Goal: Check status: Check status

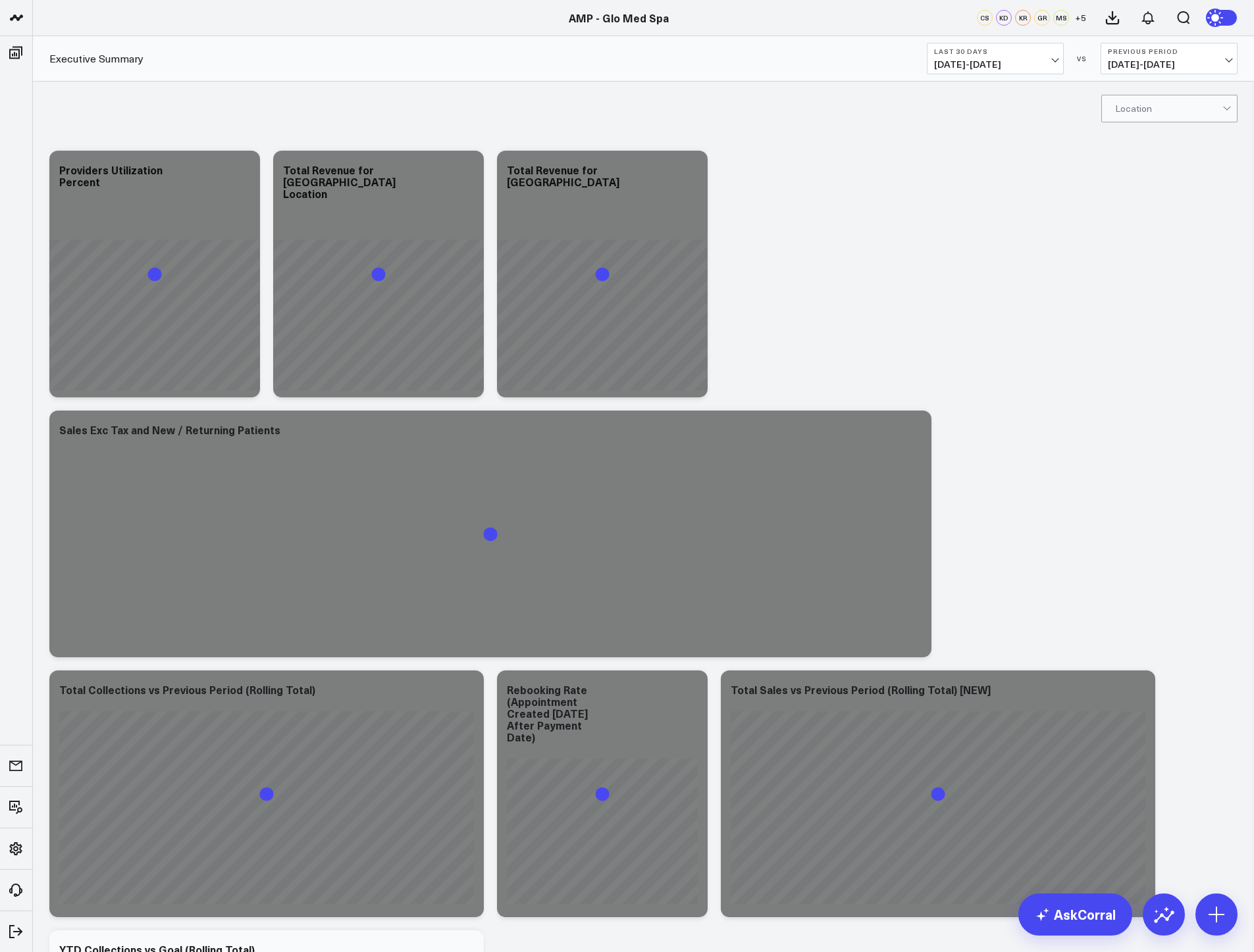
click at [1020, 67] on span "07/23/25 - 08/21/25" at bounding box center [995, 64] width 123 height 11
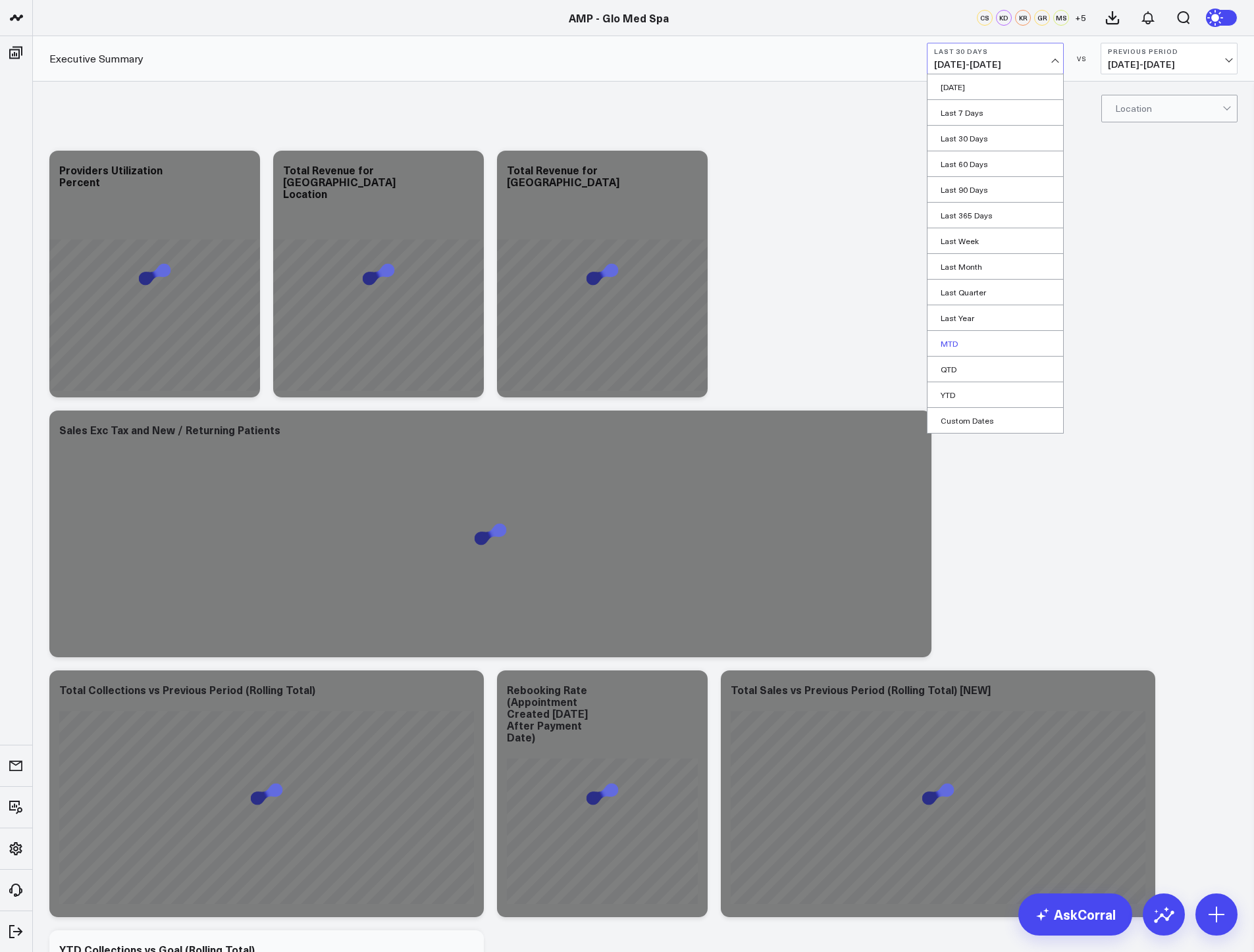
click at [967, 347] on link "MTD" at bounding box center [994, 344] width 135 height 25
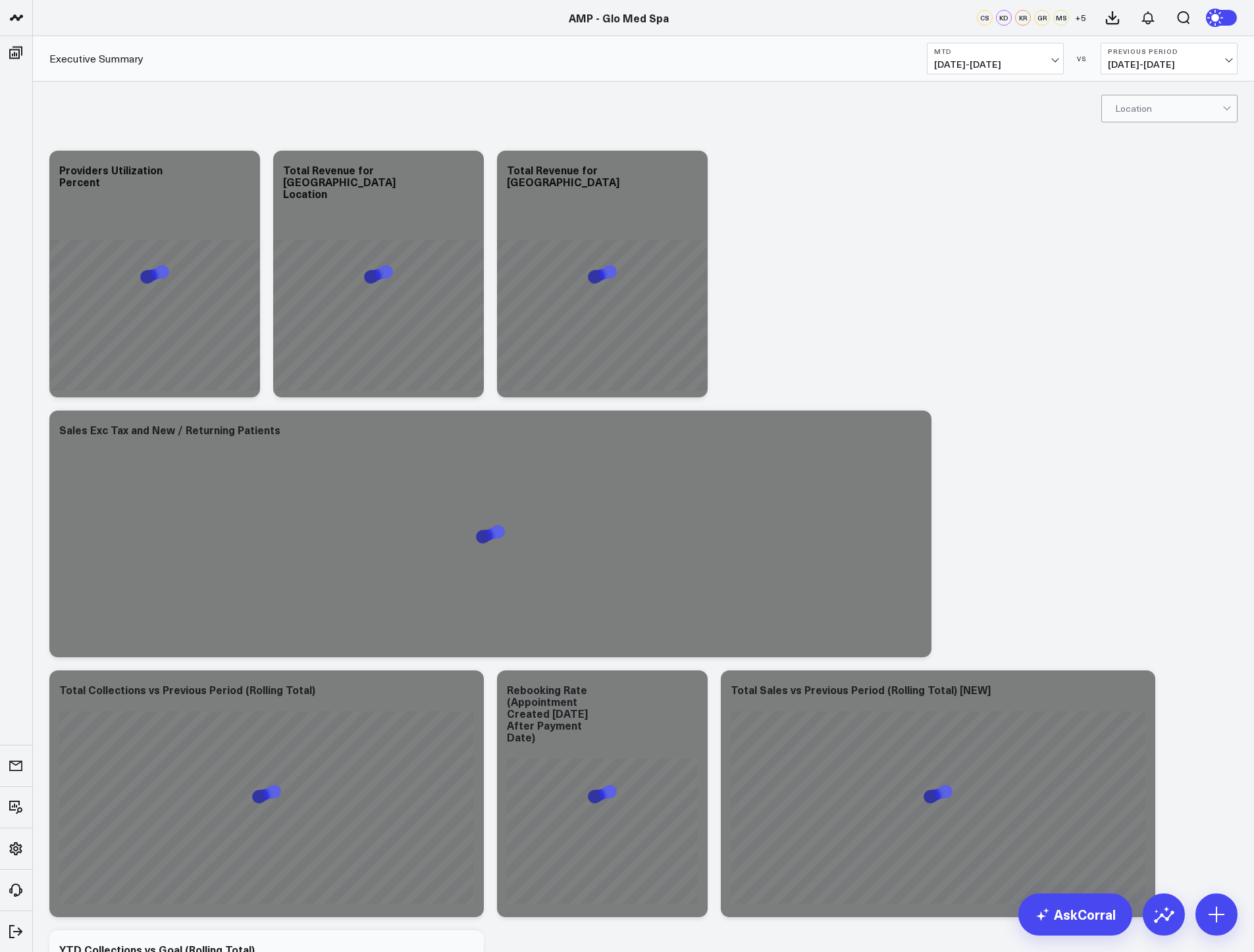
click at [1136, 57] on button "Previous Period 07/11/25 - 07/31/25" at bounding box center [1168, 59] width 137 height 32
click at [1131, 134] on link "YoY" at bounding box center [1168, 139] width 135 height 25
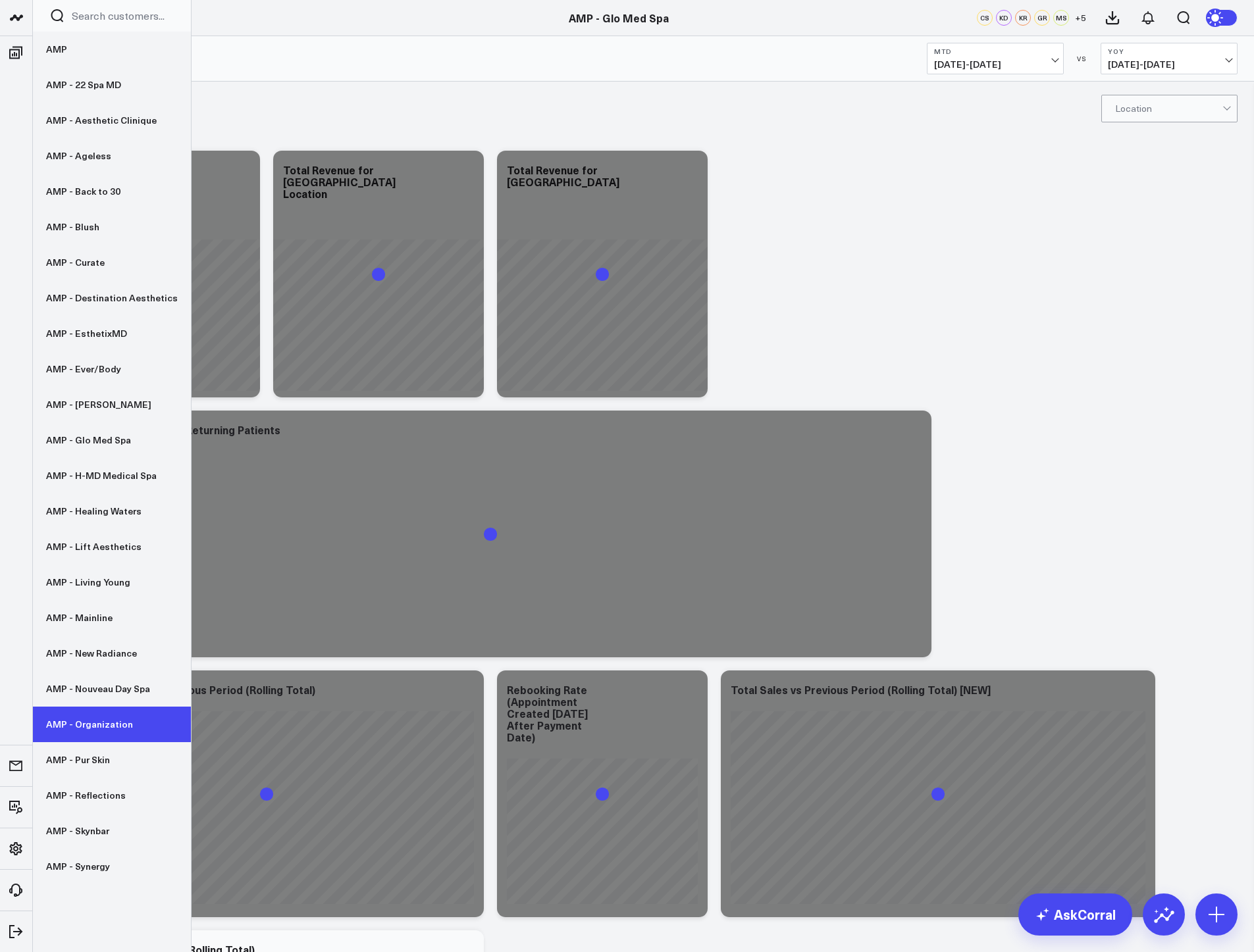
click at [97, 713] on link "AMP - Organization" at bounding box center [112, 724] width 158 height 35
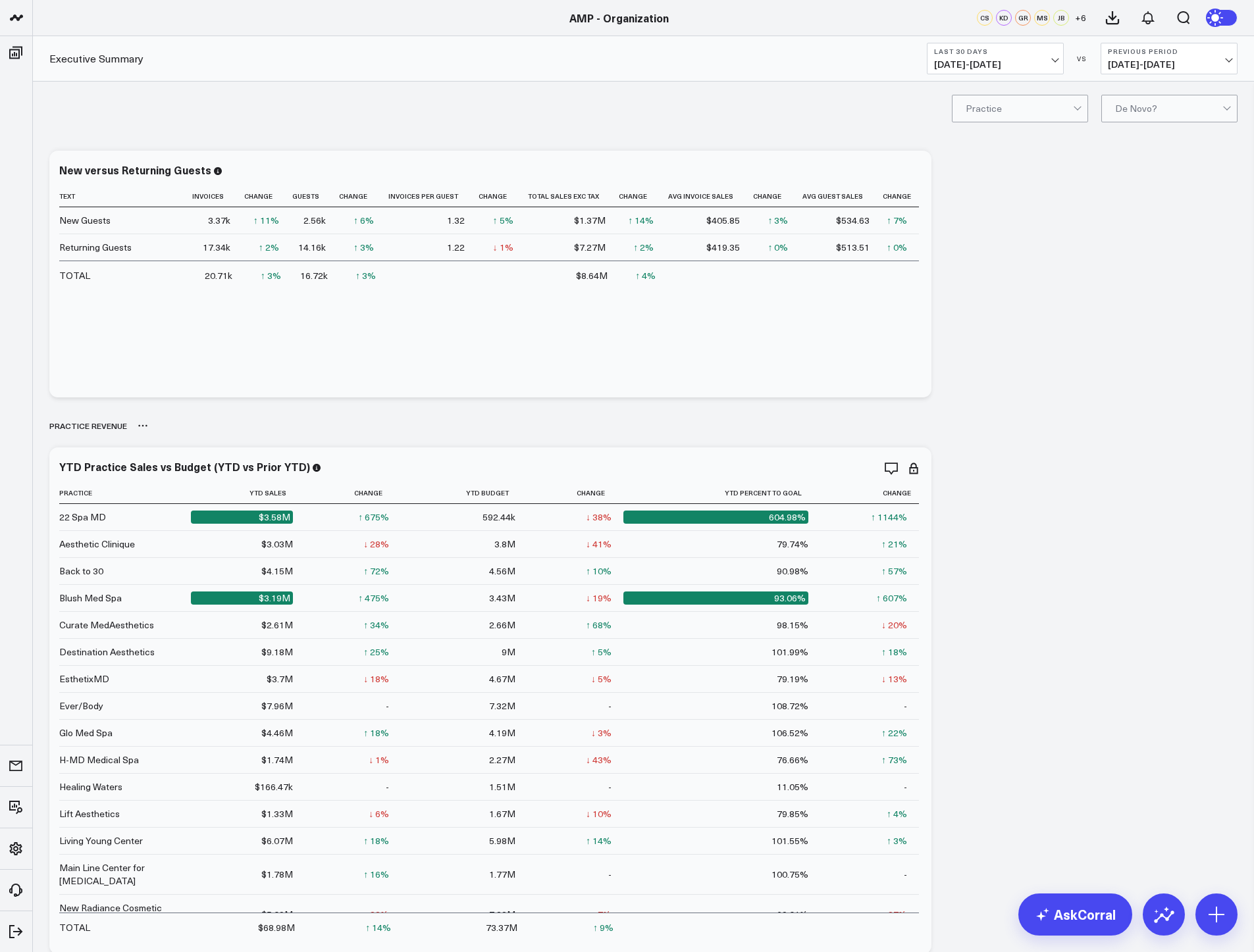
click at [1062, 430] on div "PRACTICE REVENUE" at bounding box center [643, 426] width 1188 height 30
